Goal: Task Accomplishment & Management: Use online tool/utility

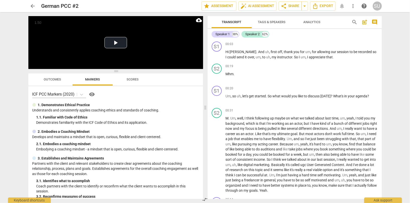
scroll to position [3865, 0]
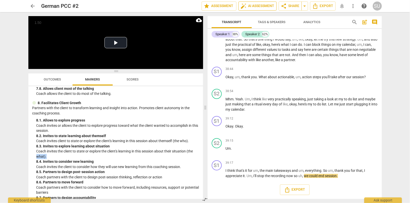
click at [257, 8] on span "auto_fix_high AI Assessment" at bounding box center [258, 6] width 34 height 6
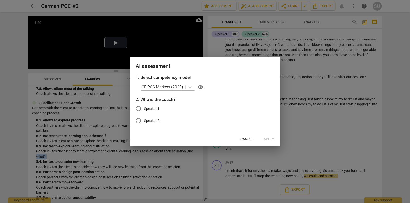
click at [245, 141] on span "Cancel" at bounding box center [246, 139] width 13 height 5
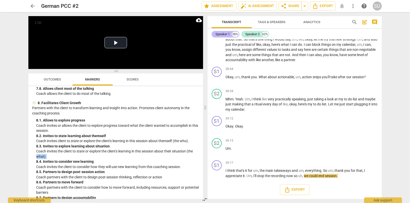
click at [225, 36] on div "Speaker 1" at bounding box center [223, 34] width 14 height 5
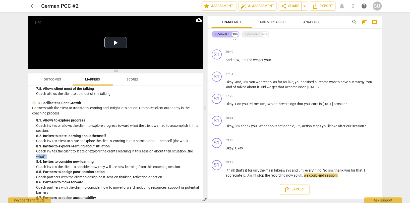
scroll to position [1644, 0]
click at [270, 23] on span "Tags & Speakers" at bounding box center [272, 22] width 28 height 4
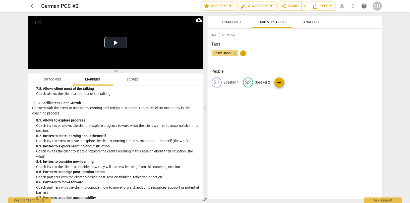
click at [231, 84] on p "Speaker 1" at bounding box center [231, 82] width 15 height 5
type input "Coach"
click at [295, 83] on p "Speaker 2" at bounding box center [295, 82] width 15 height 5
type input "Client"
click at [306, 117] on div "[DATE]T03:25:53Z Tags [PERSON_NAME] close + People CO Coach edit Client delete …" at bounding box center [295, 114] width 174 height 170
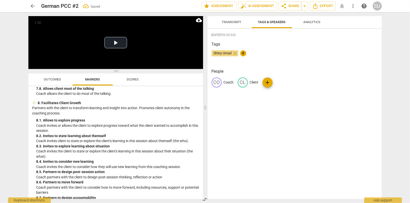
click at [227, 21] on span "Transcript" at bounding box center [232, 22] width 20 height 4
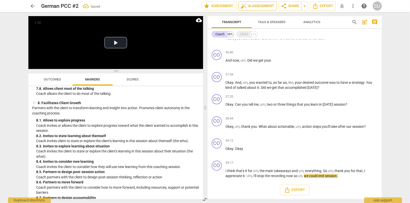
click at [259, 6] on span "auto_fix_high AI Assessment" at bounding box center [258, 6] width 34 height 6
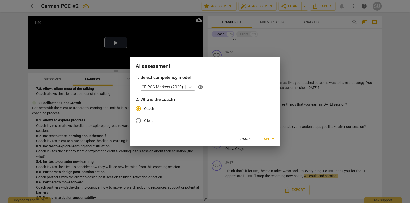
click at [270, 138] on span "Apply" at bounding box center [269, 139] width 11 height 5
